Goal: Information Seeking & Learning: Learn about a topic

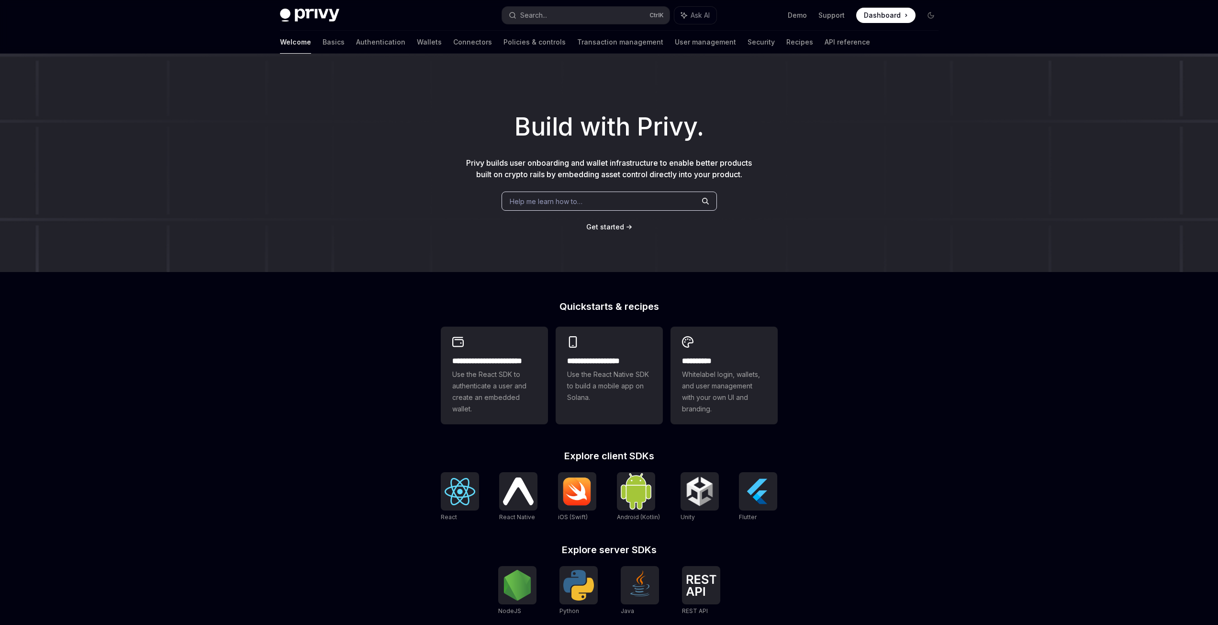
click at [542, 197] on span "Help me learn how to…" at bounding box center [546, 201] width 73 height 10
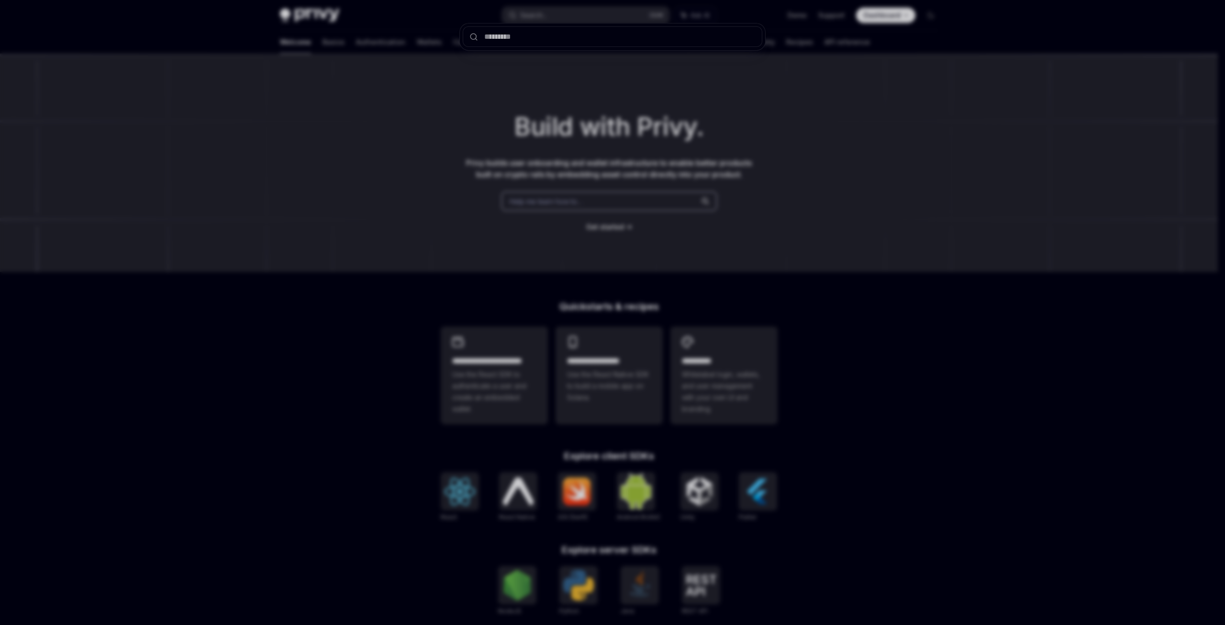
click at [572, 238] on div at bounding box center [612, 312] width 1225 height 625
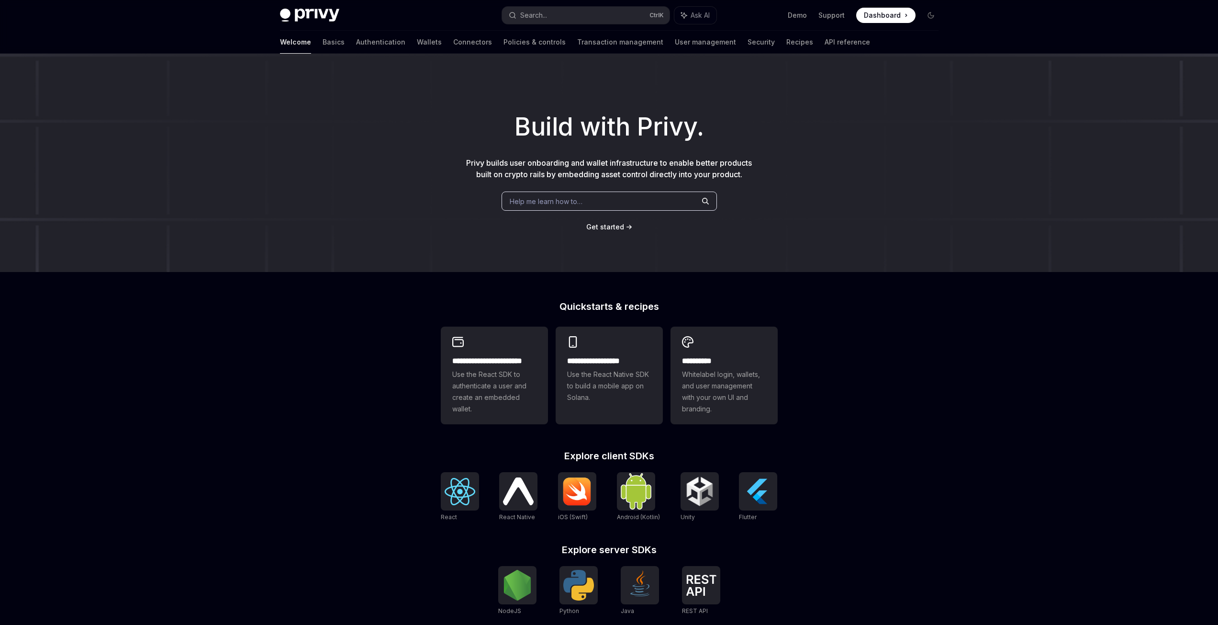
click at [550, 199] on span "Help me learn how to…" at bounding box center [546, 201] width 73 height 10
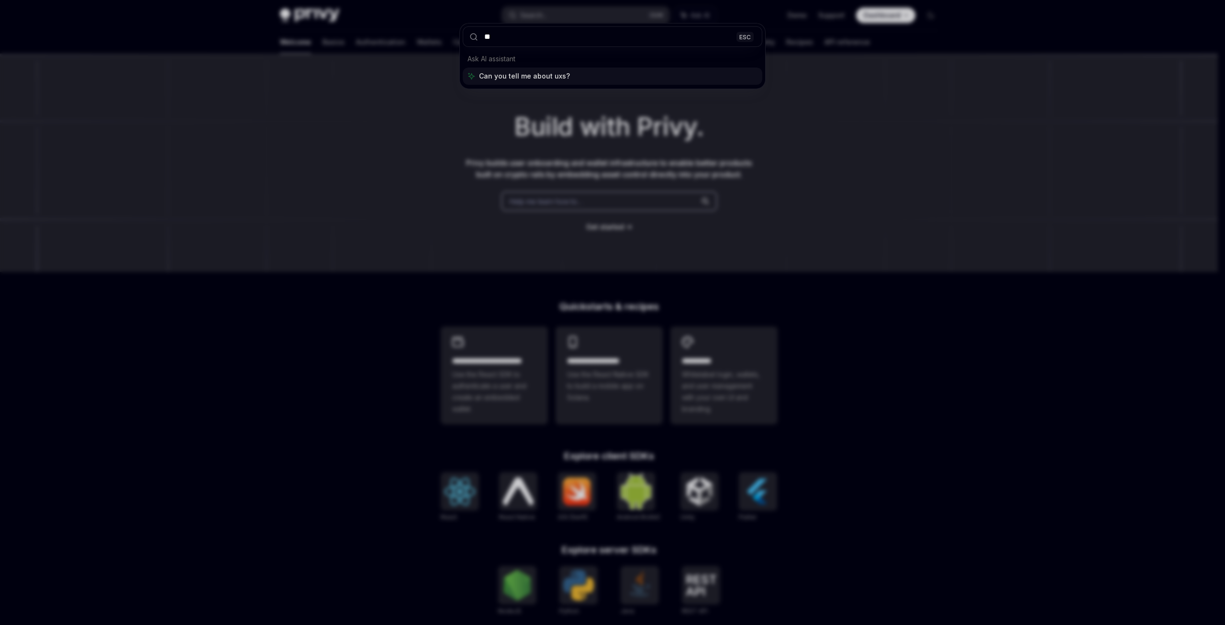
type input "*"
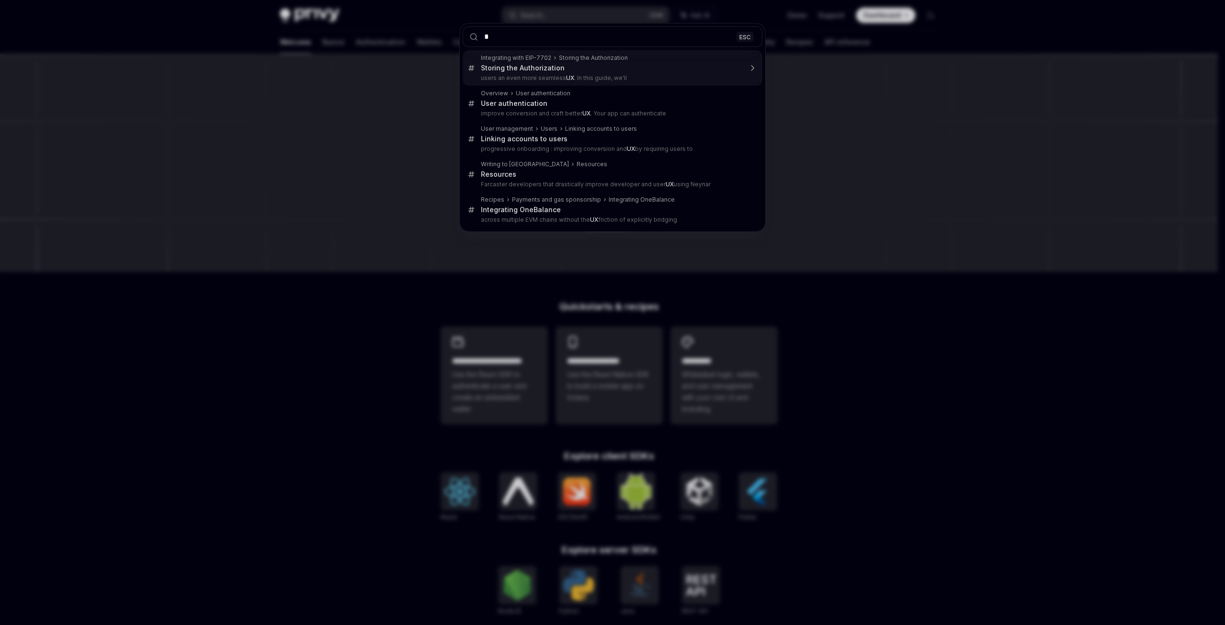
type textarea "*"
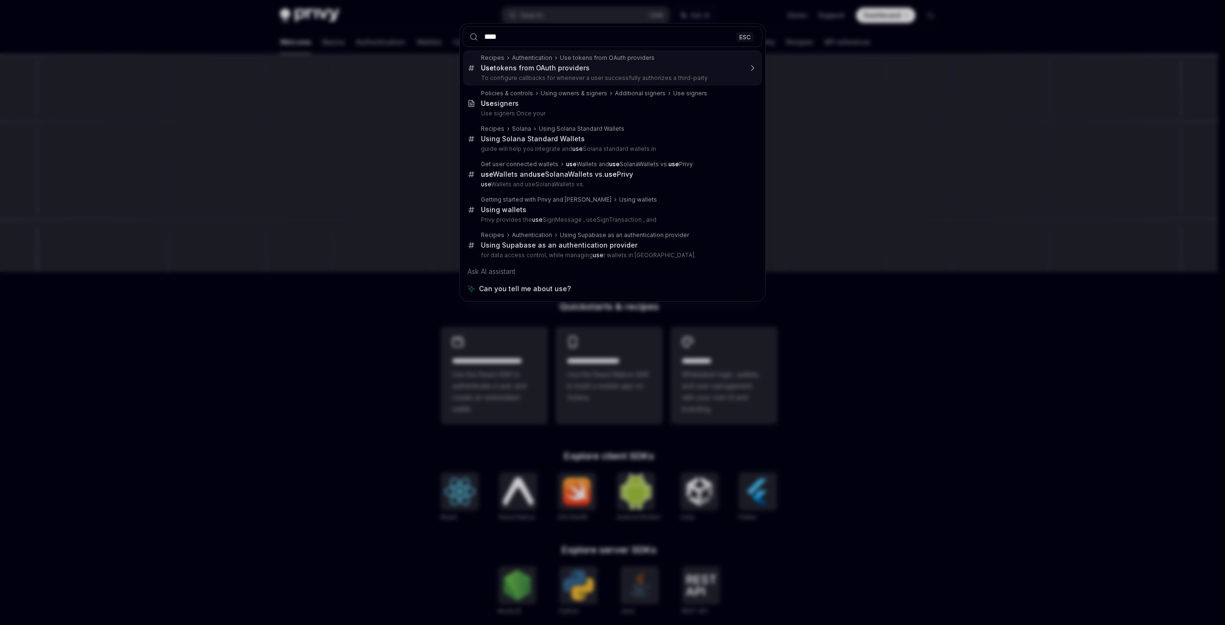
type input "*****"
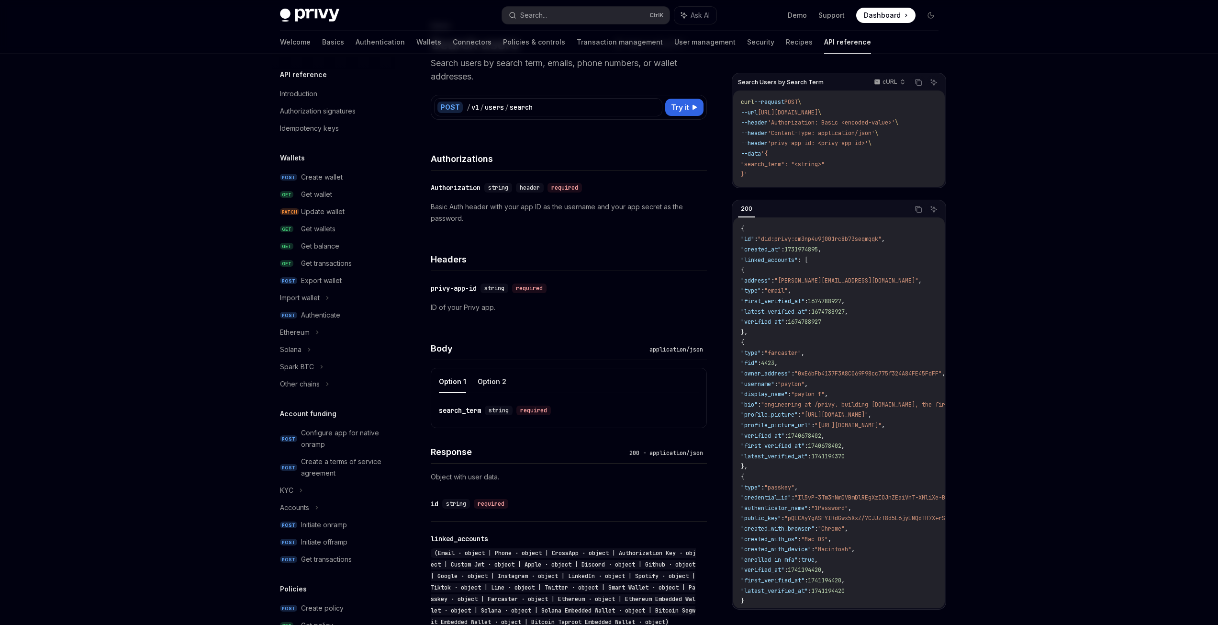
scroll to position [381, 0]
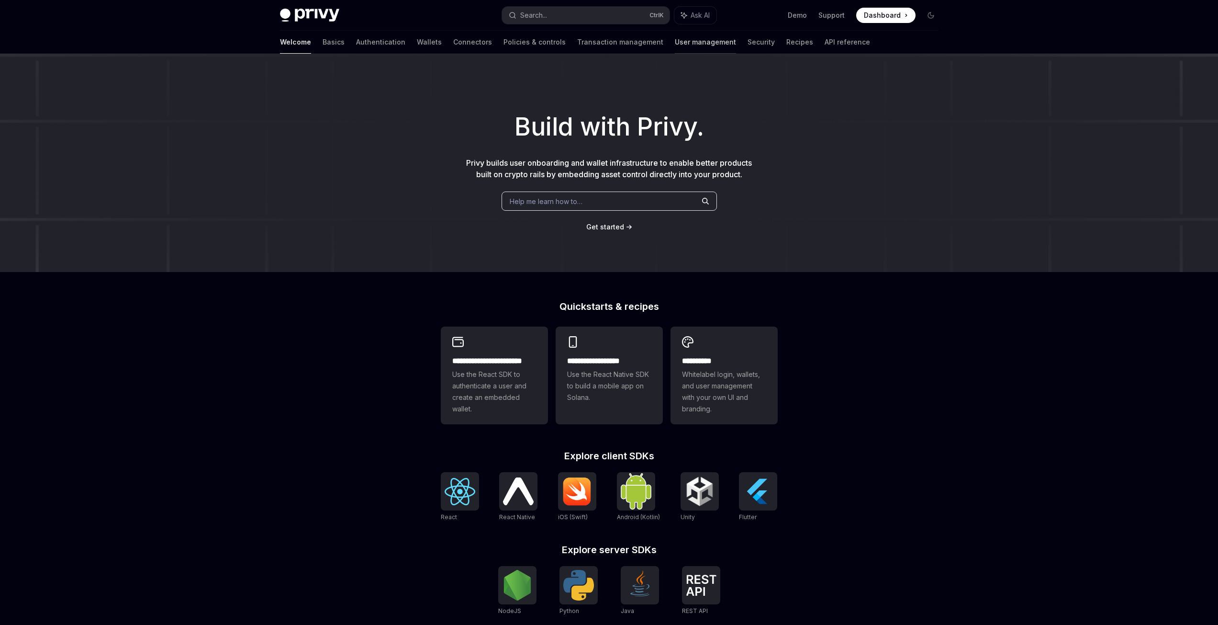
click at [675, 43] on link "User management" at bounding box center [705, 42] width 61 height 23
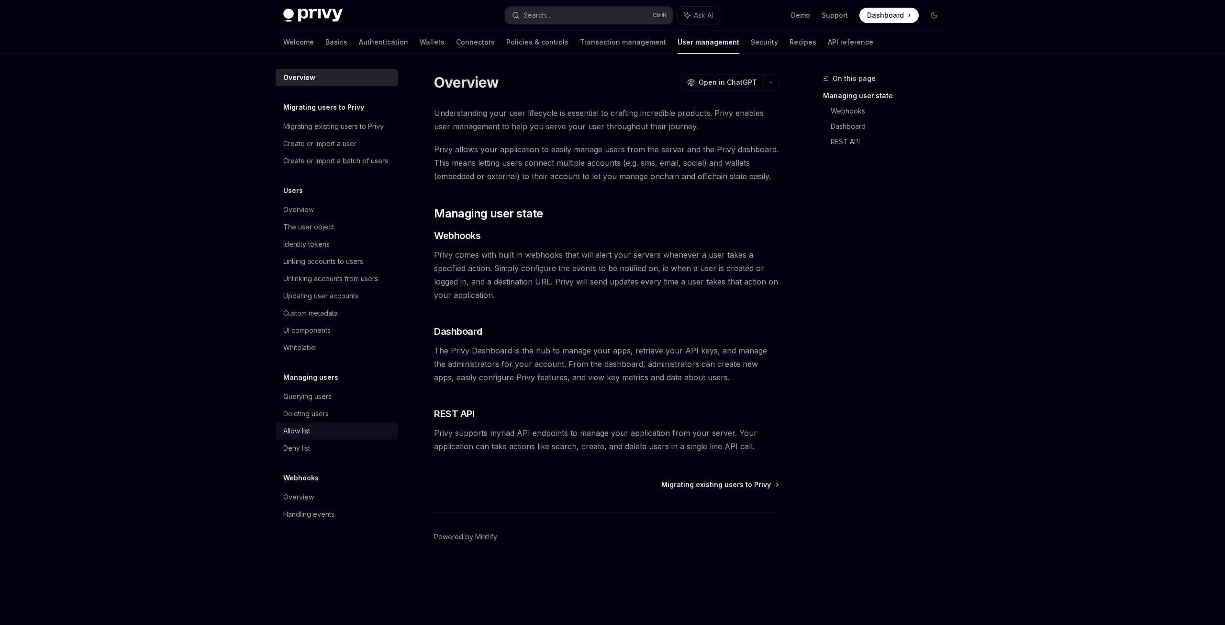
click at [305, 432] on div "Allow list" at bounding box center [296, 430] width 27 height 11
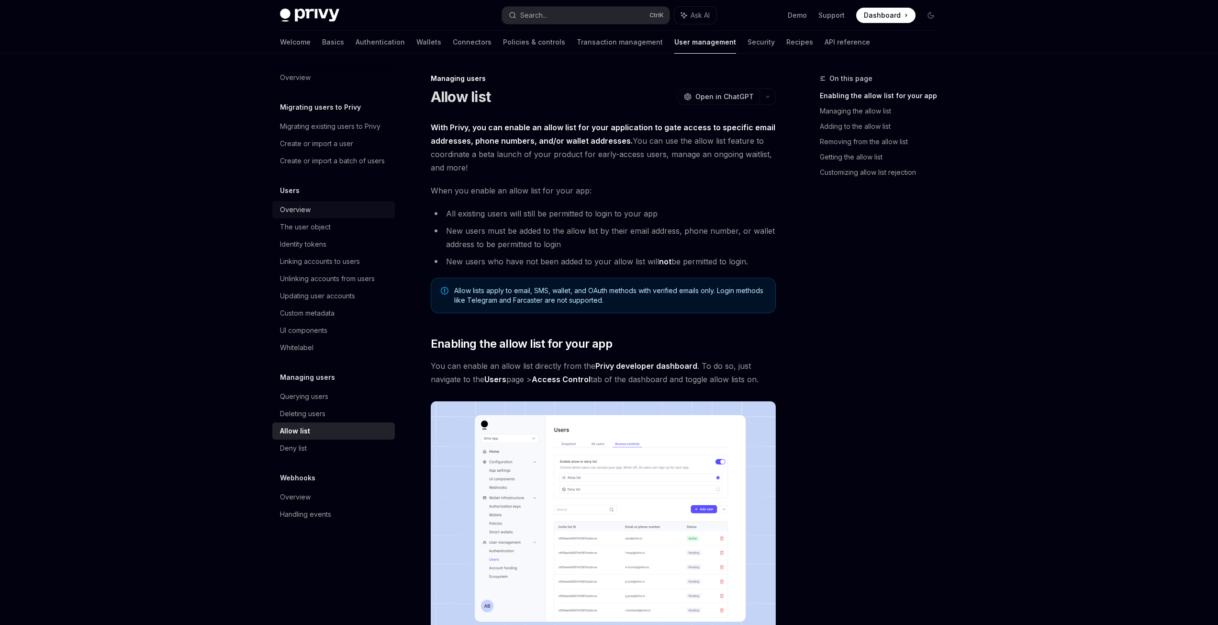
click at [306, 201] on link "Overview" at bounding box center [333, 209] width 123 height 17
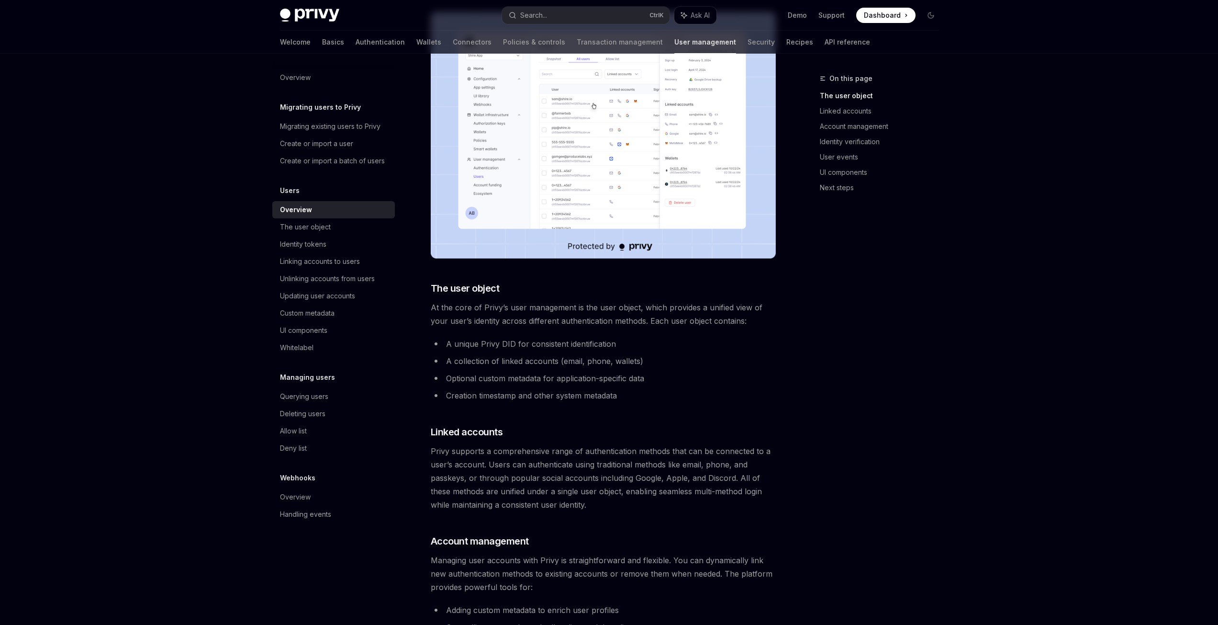
scroll to position [139, 0]
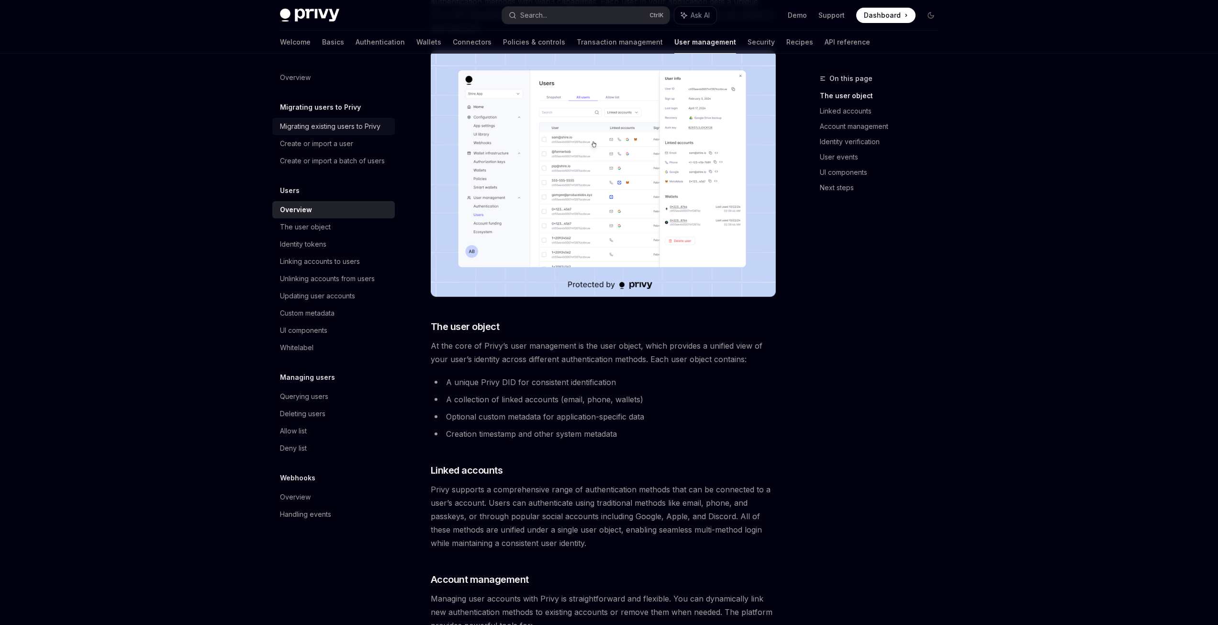
click at [312, 130] on div "Migrating existing users to Privy" at bounding box center [330, 126] width 101 height 11
type textarea "*"
